Goal: Information Seeking & Learning: Learn about a topic

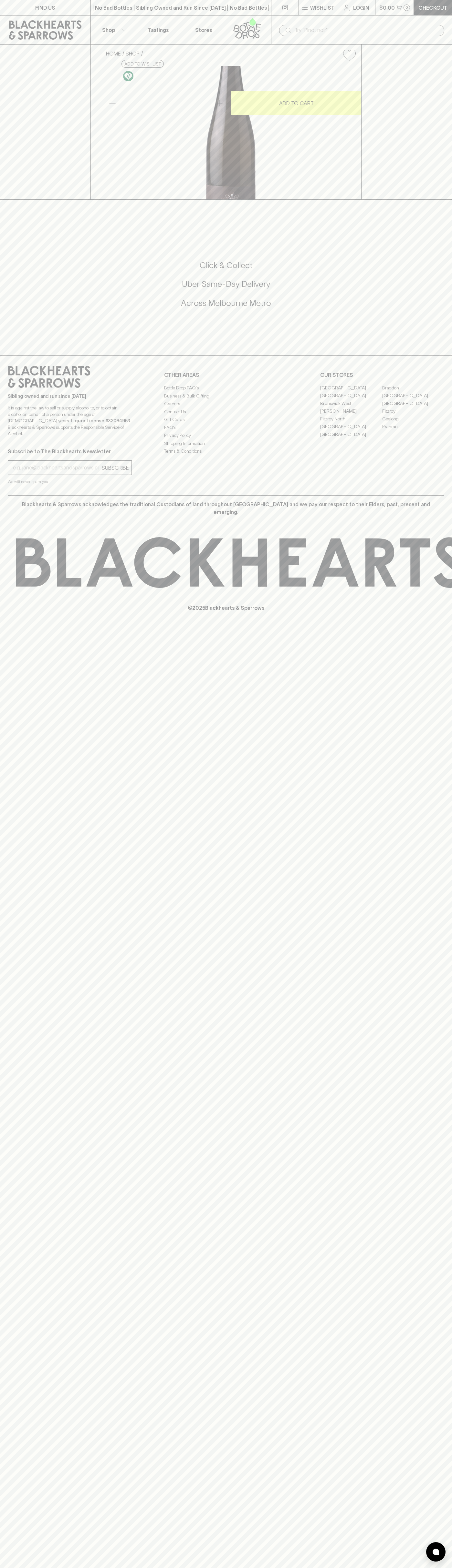
click at [141, 12] on div "| No Bad Bottles | Sibling Owned and Run Since 2006 | No Bad Bottles | Sibling …" at bounding box center [181, 8] width 181 height 16
click at [422, 52] on div "HOME SHOP Groiss Gemitscher Satz Braitenpuechtorff 2022 $40.00 Add to wishlist …" at bounding box center [226, 122] width 452 height 155
click at [5, 1567] on html "FIND US | No Bad Bottles | Sibling Owned and Run Since 2006 | No Bad Bottles | …" at bounding box center [226, 784] width 452 height 1568
click at [20, 1424] on div "FIND US | No Bad Bottles | Sibling Owned and Run Since 2006 | No Bad Bottles | …" at bounding box center [226, 784] width 452 height 1568
